Goal: Task Accomplishment & Management: Complete application form

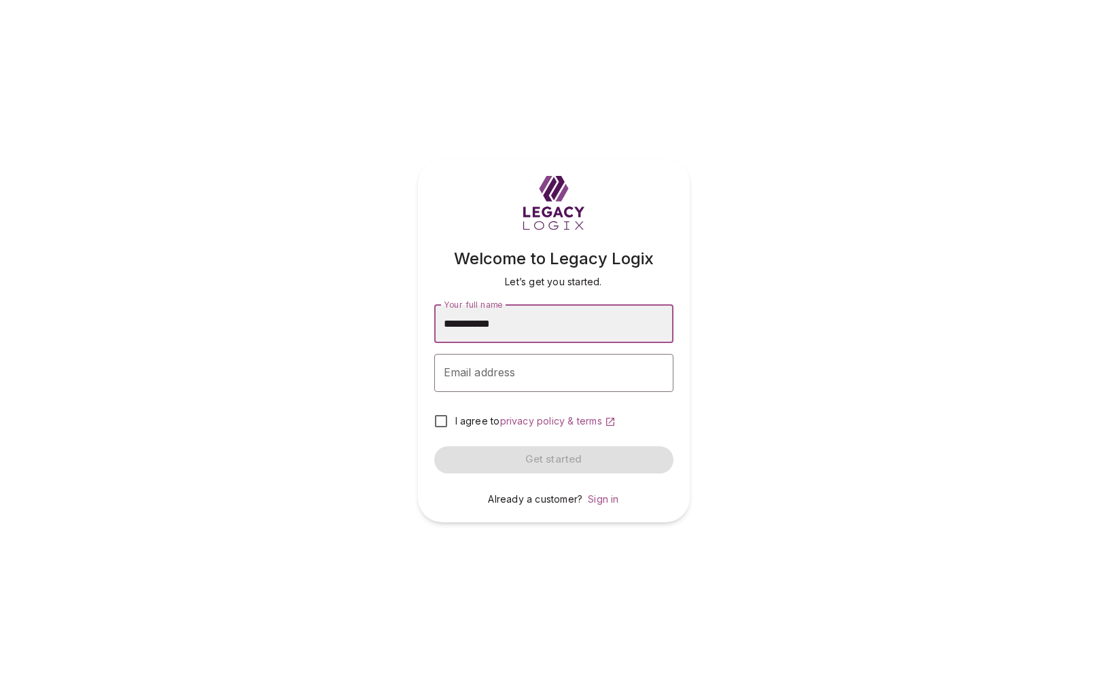
type input "**********"
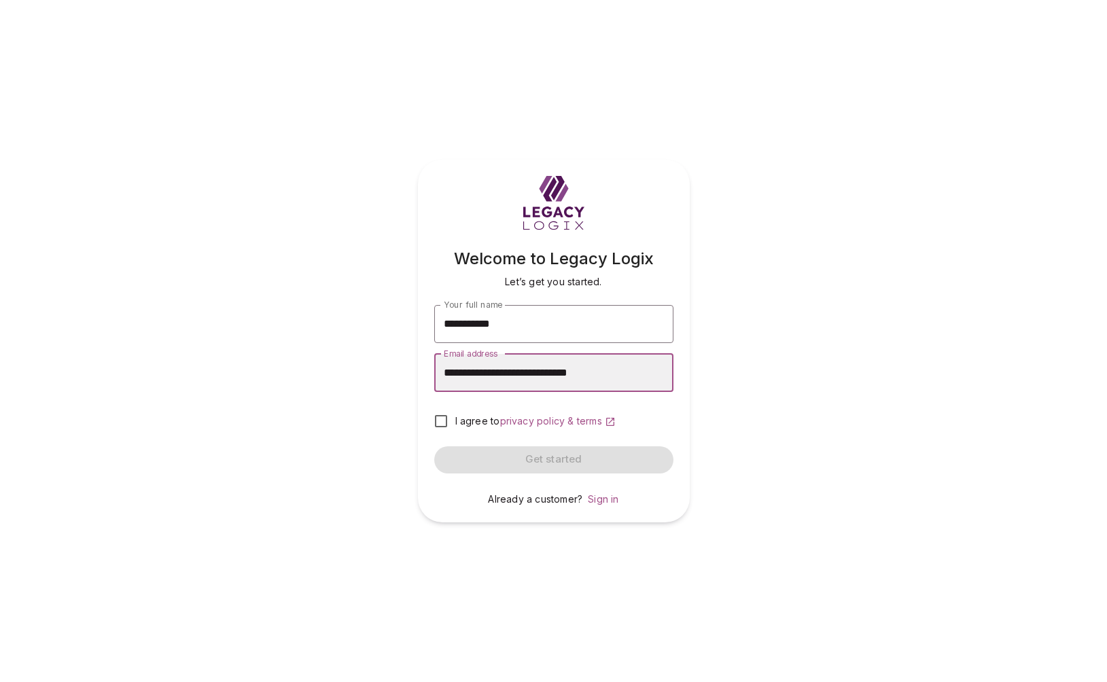
type input "**********"
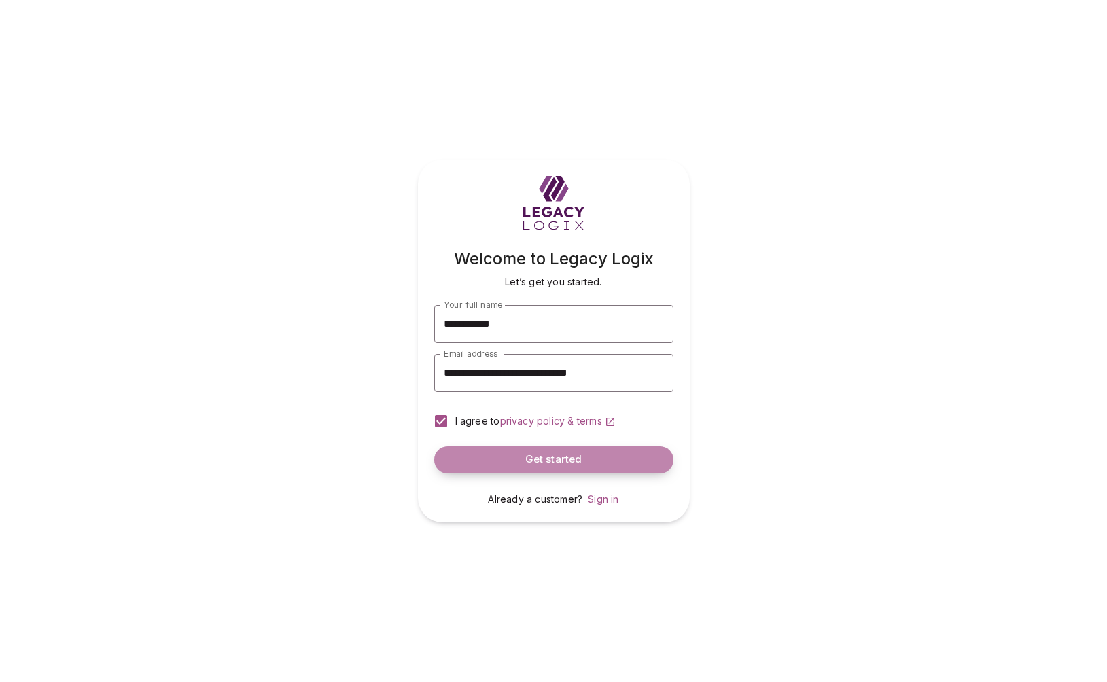
click at [551, 460] on span "Get started" at bounding box center [553, 459] width 57 height 13
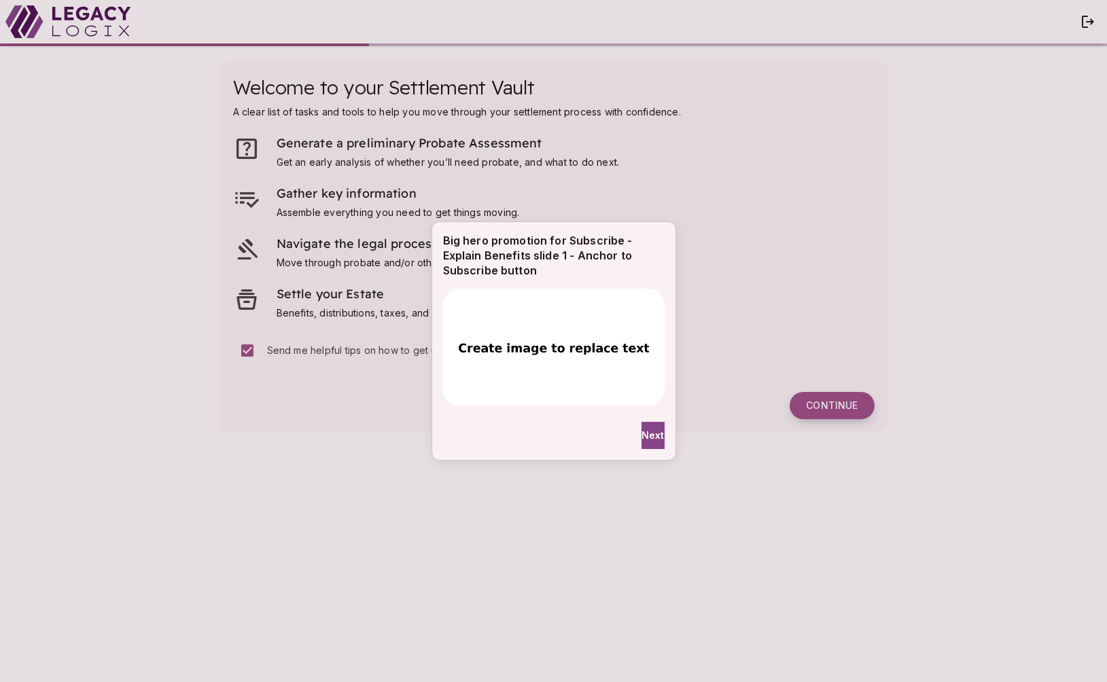
click at [834, 404] on div "Big hero promotion for Subscribe - Explain Benefits slide 1 - Anchor to Subscri…" at bounding box center [553, 341] width 1107 height 682
click at [647, 437] on span "Next" at bounding box center [652, 435] width 23 height 14
click at [552, 440] on span "Done" at bounding box center [562, 435] width 26 height 14
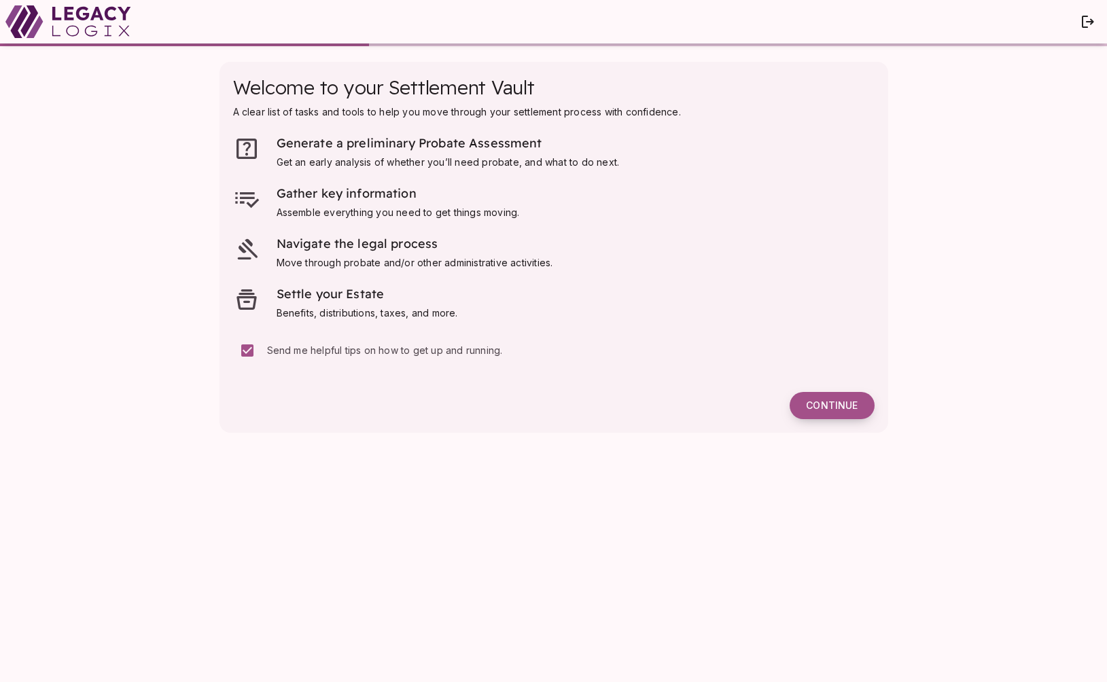
click at [825, 406] on span "Continue" at bounding box center [832, 406] width 52 height 12
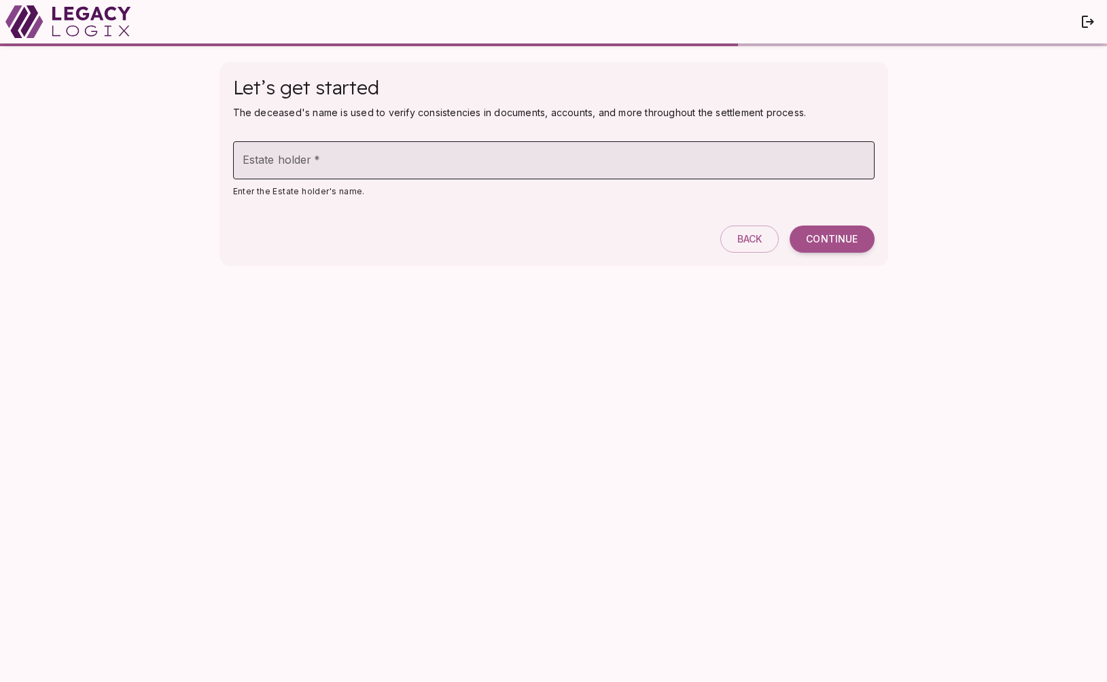
click at [541, 166] on input "Estate holder   *" at bounding box center [553, 160] width 641 height 38
type input "**********"
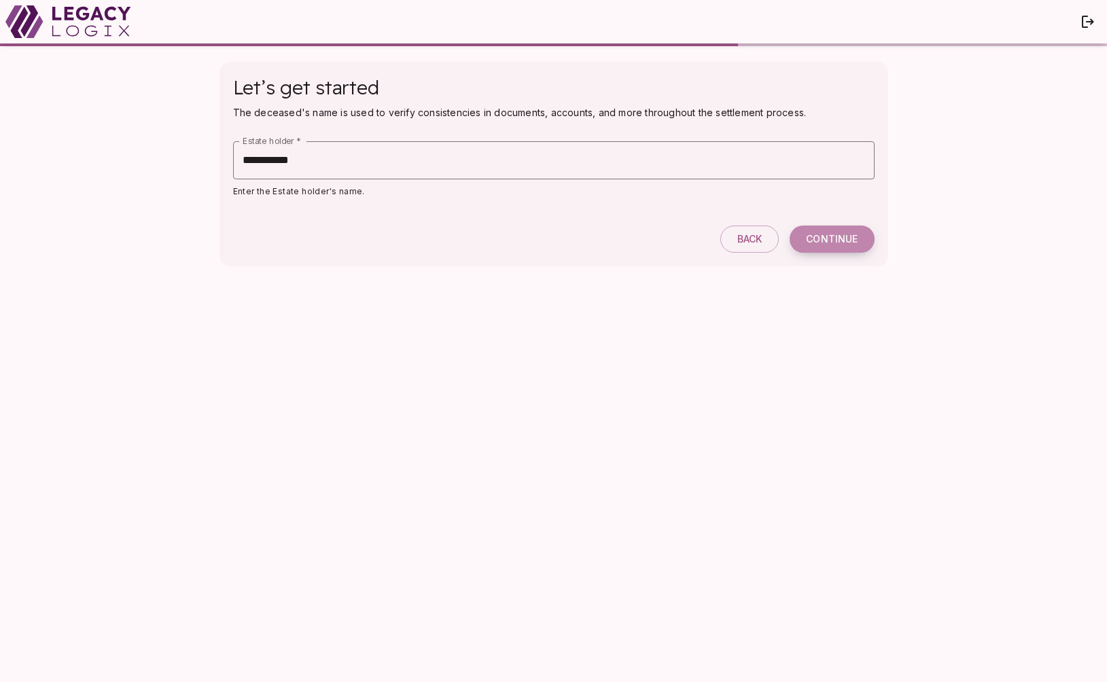
click at [829, 242] on span "Continue" at bounding box center [832, 239] width 52 height 12
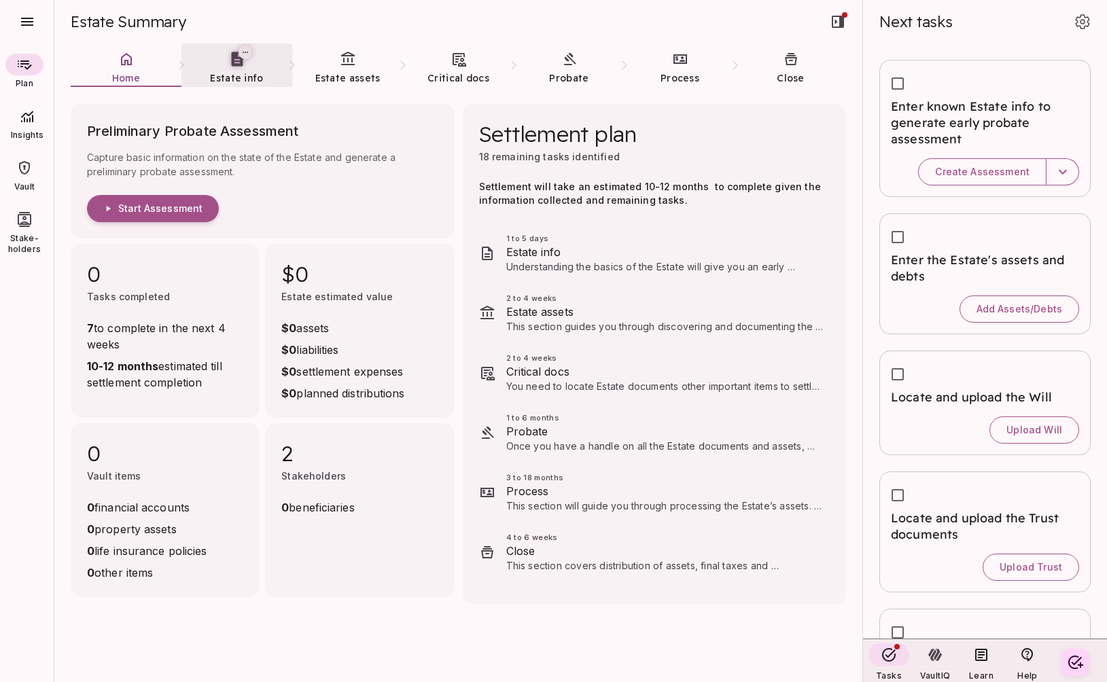
click at [234, 71] on span "Estate info" at bounding box center [236, 78] width 53 height 14
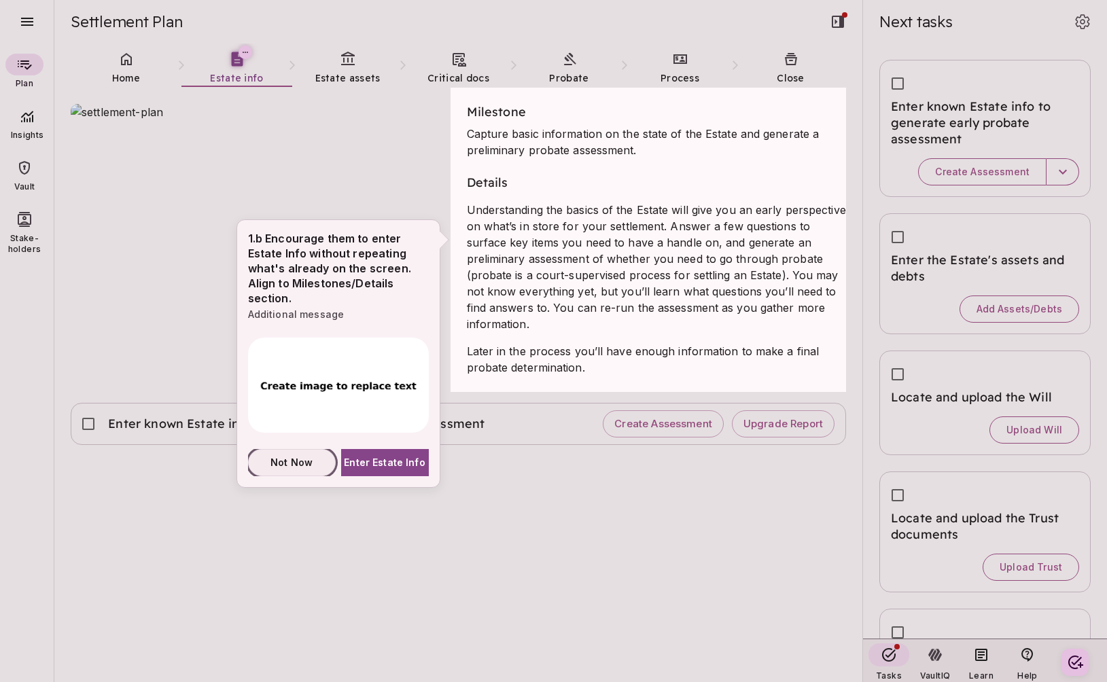
click at [293, 462] on span "Not Now" at bounding box center [291, 462] width 42 height 14
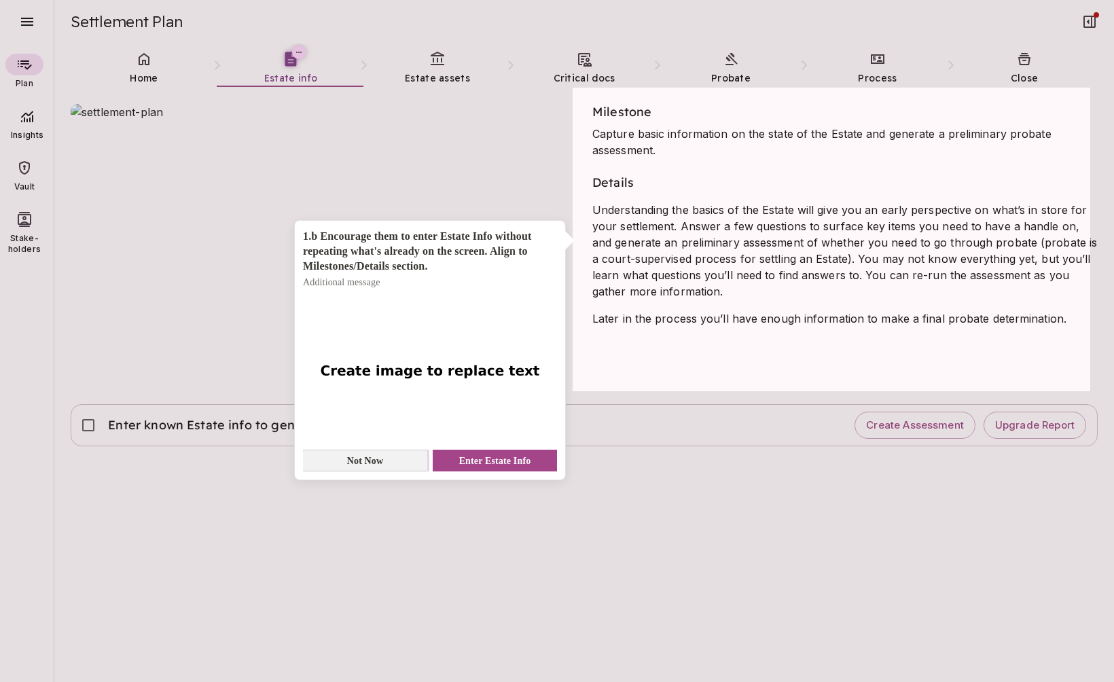
click at [370, 463] on span "Not Now" at bounding box center [365, 461] width 37 height 14
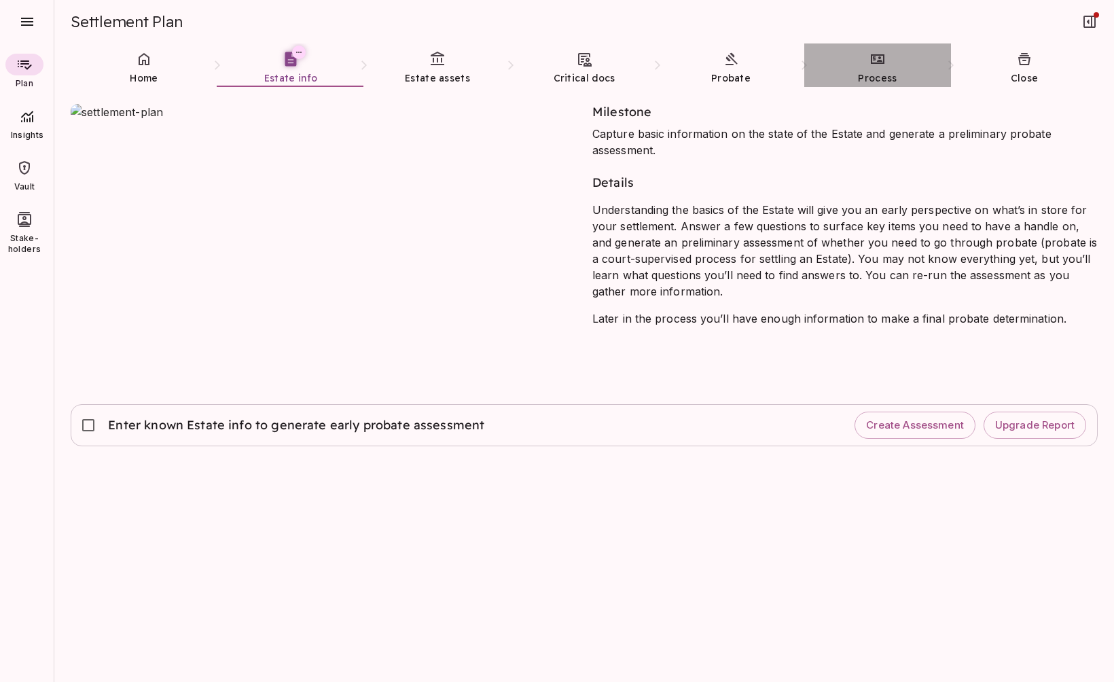
click at [887, 65] on link "Process" at bounding box center [877, 67] width 147 height 49
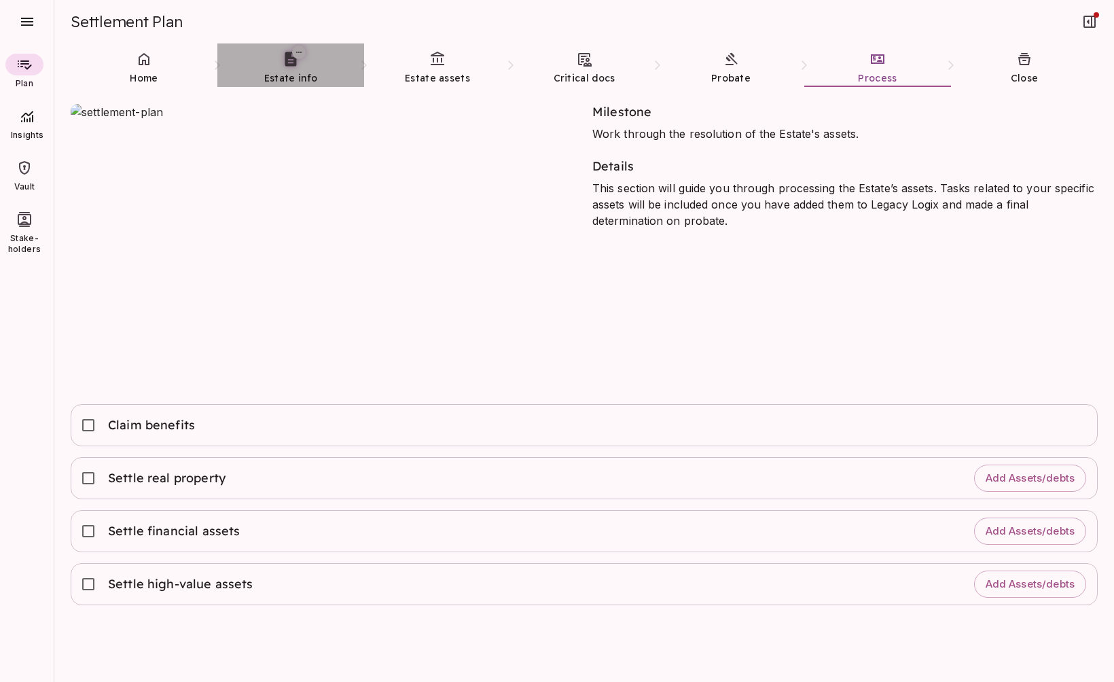
click at [289, 65] on icon at bounding box center [291, 59] width 12 height 14
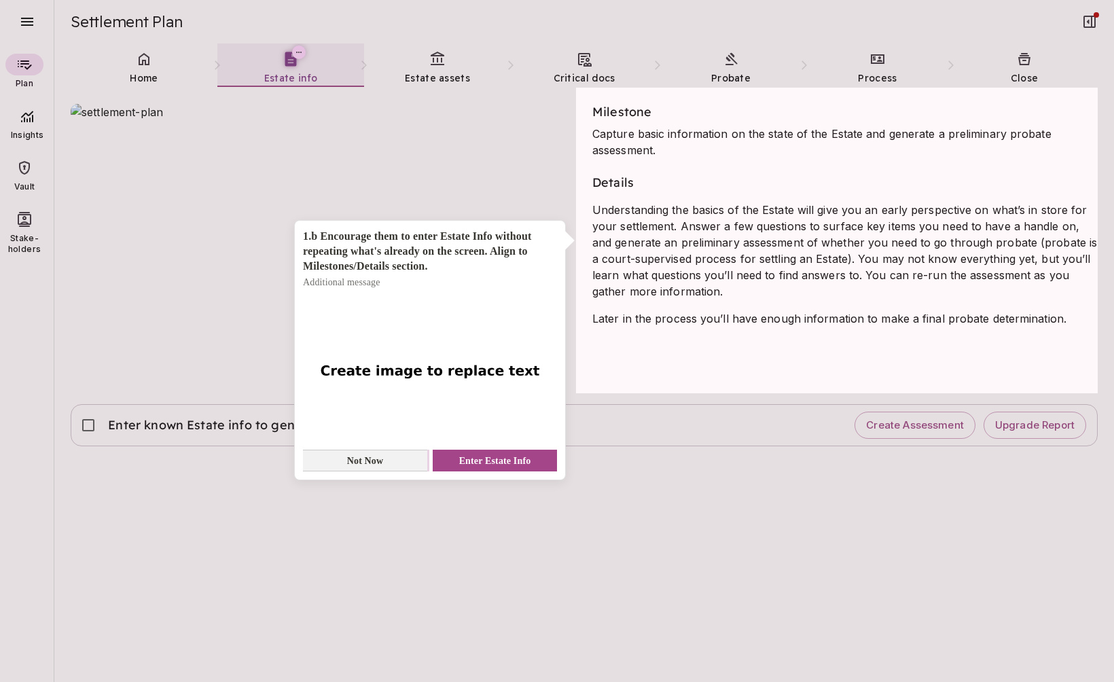
click at [369, 459] on span "Not Now" at bounding box center [365, 461] width 37 height 14
